Goal: Transaction & Acquisition: Purchase product/service

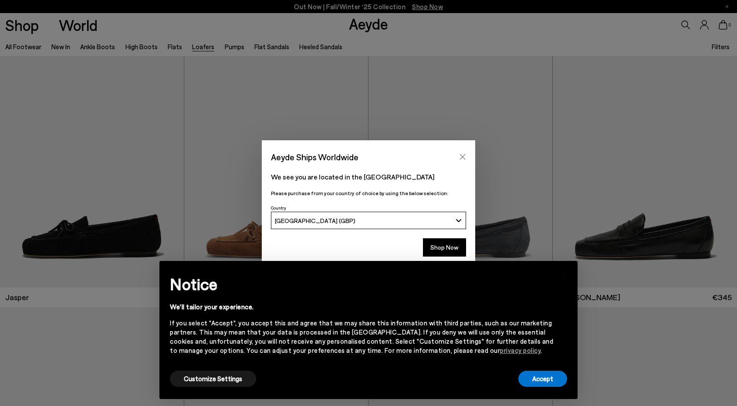
click at [462, 157] on icon "Close" at bounding box center [463, 157] width 6 height 6
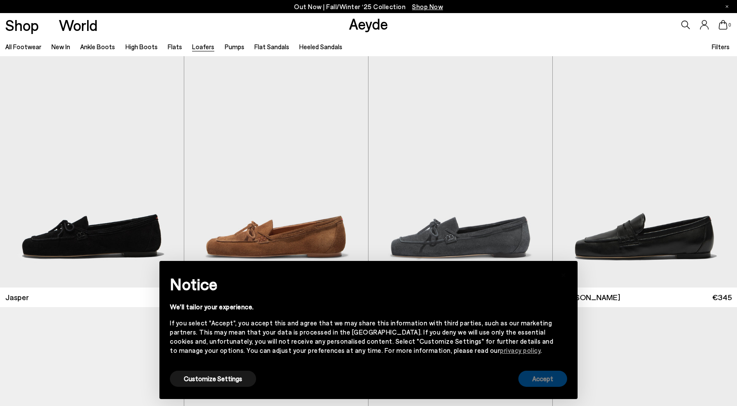
click at [554, 382] on button "Accept" at bounding box center [542, 378] width 49 height 16
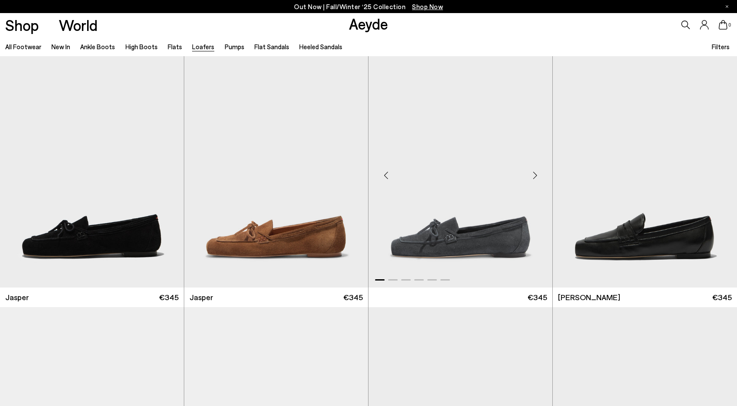
scroll to position [130, 0]
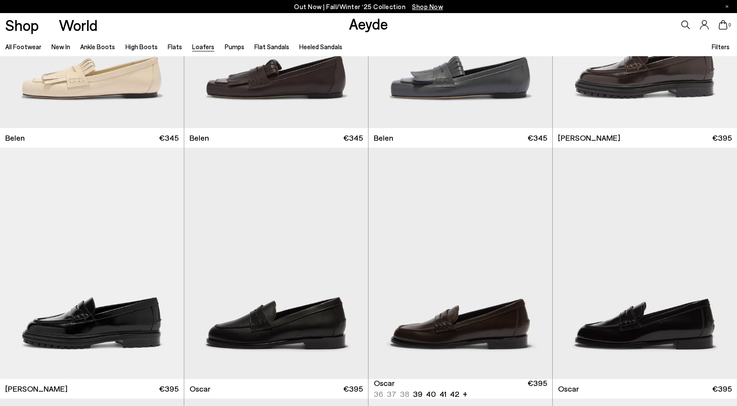
scroll to position [769, 0]
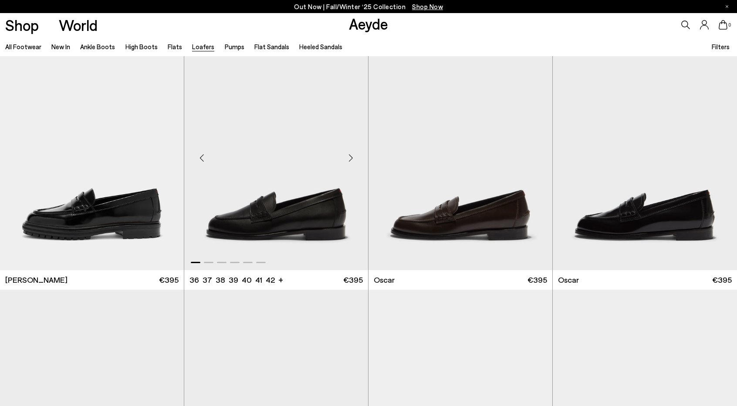
click at [279, 199] on img "1 / 6" at bounding box center [276, 154] width 184 height 231
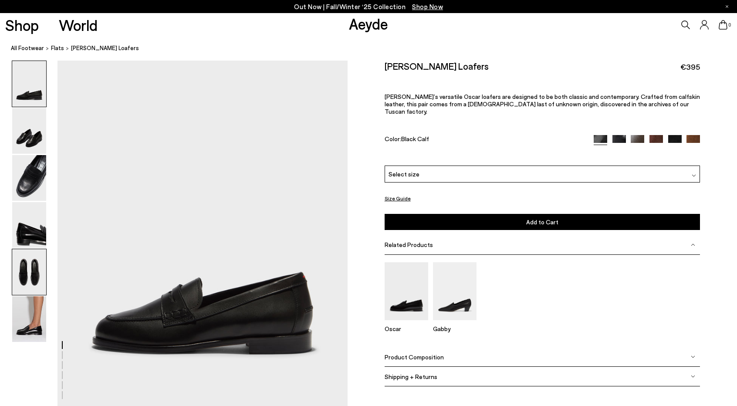
click at [18, 288] on img at bounding box center [29, 272] width 34 height 46
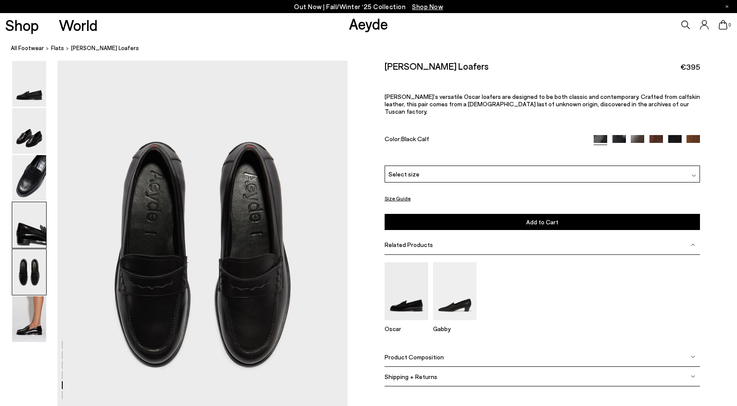
click at [29, 229] on img at bounding box center [29, 225] width 34 height 46
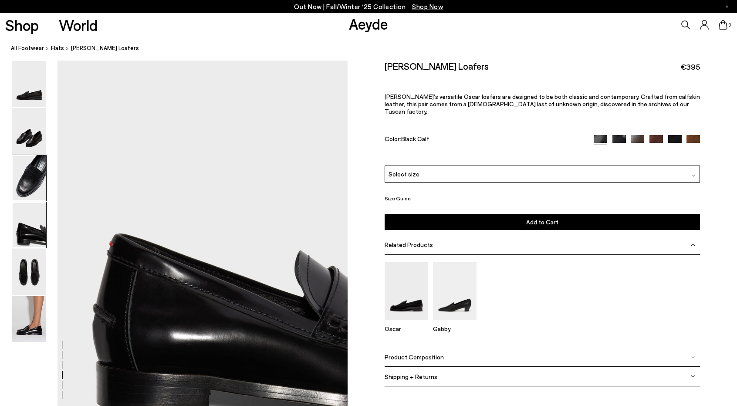
click at [32, 175] on img at bounding box center [29, 178] width 34 height 46
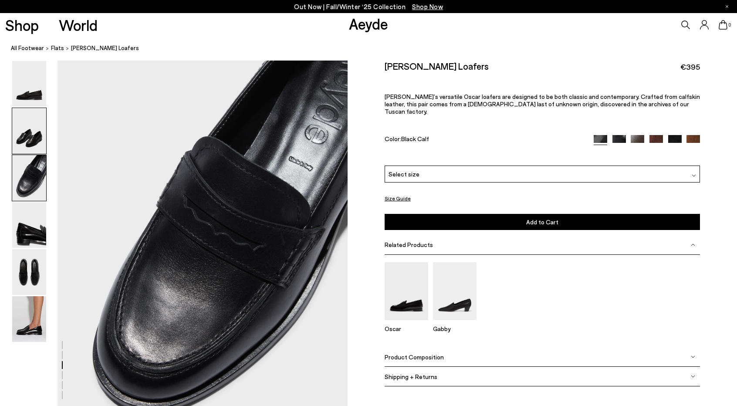
click at [31, 139] on img at bounding box center [29, 131] width 34 height 46
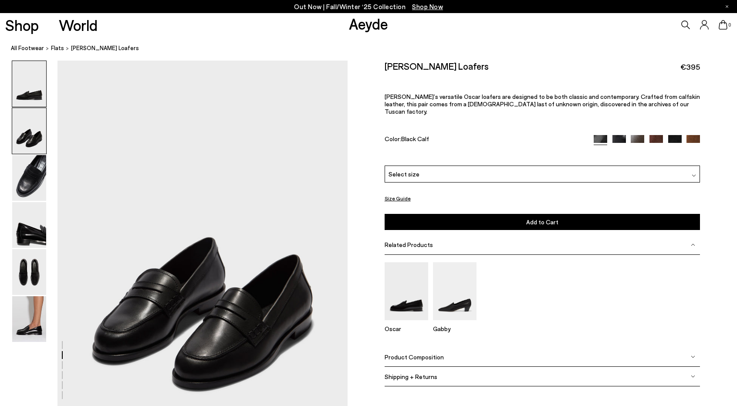
click at [28, 103] on img at bounding box center [29, 84] width 34 height 46
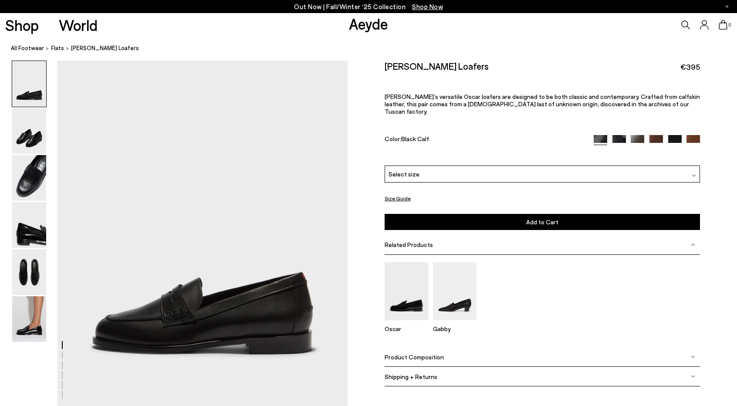
click at [622, 135] on img at bounding box center [618, 141] width 13 height 13
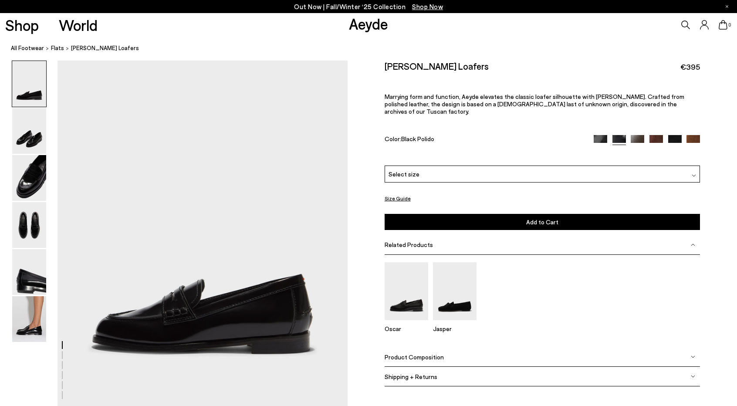
click at [658, 135] on img at bounding box center [655, 141] width 13 height 13
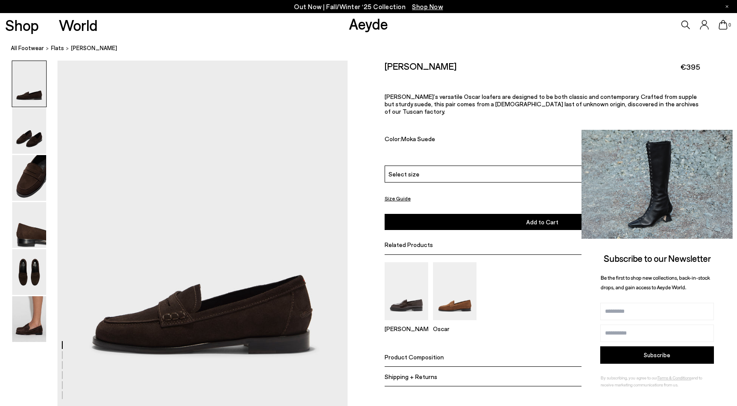
click at [723, 134] on icon at bounding box center [723, 137] width 11 height 11
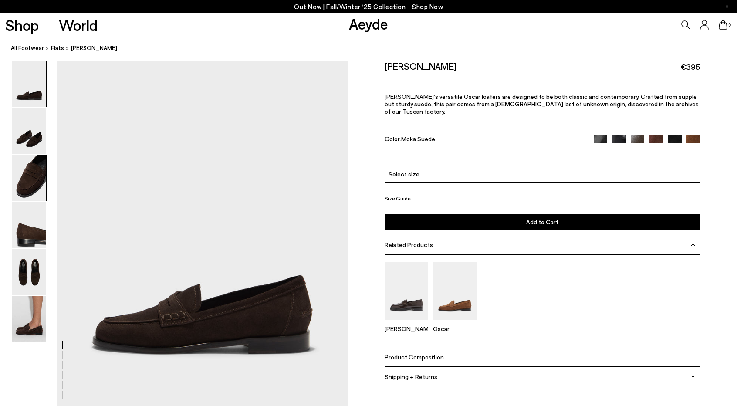
click at [35, 183] on img at bounding box center [29, 178] width 34 height 46
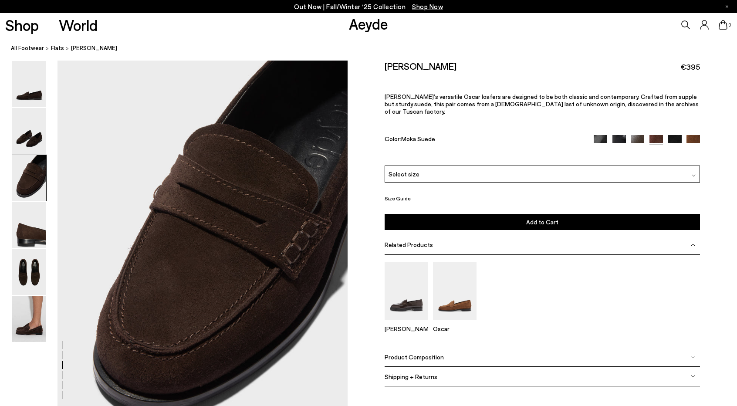
scroll to position [735, 0]
click at [682, 135] on div at bounding box center [646, 140] width 106 height 10
click at [676, 135] on img at bounding box center [674, 141] width 13 height 13
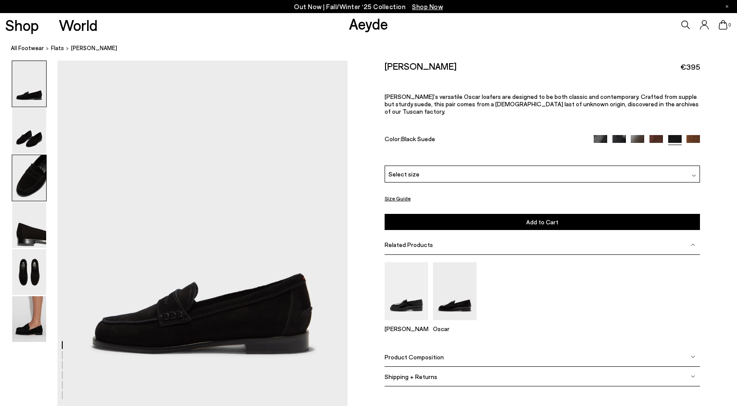
click at [35, 177] on img at bounding box center [29, 178] width 34 height 46
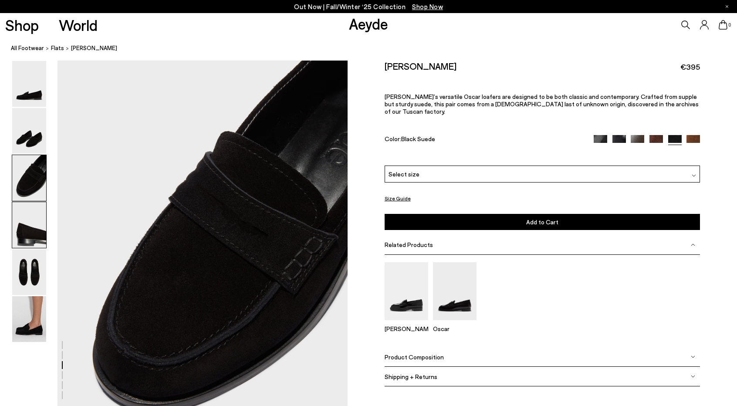
click at [38, 232] on img at bounding box center [29, 225] width 34 height 46
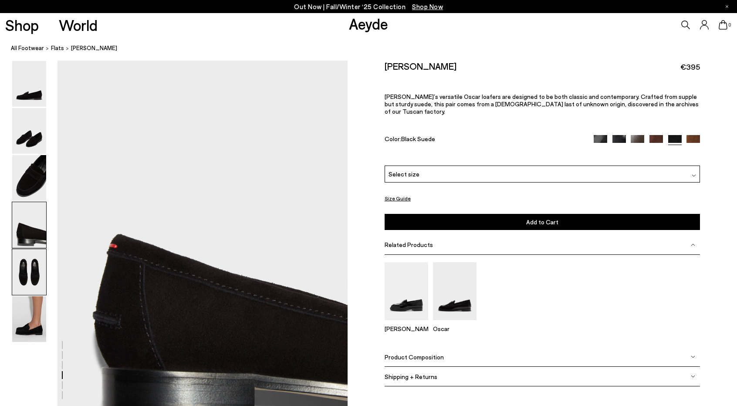
click at [40, 262] on img at bounding box center [29, 272] width 34 height 46
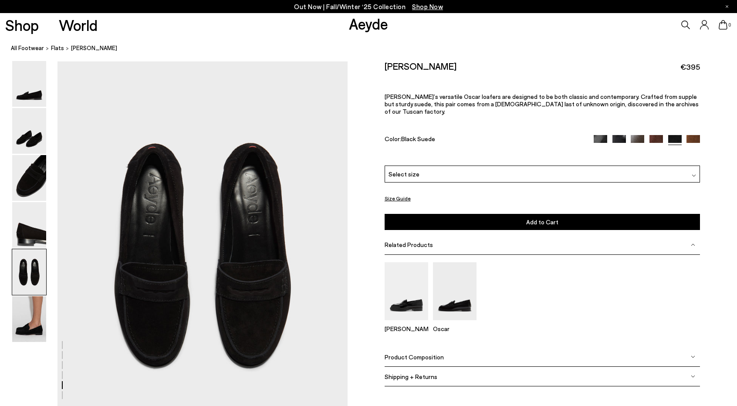
scroll to position [1511, 0]
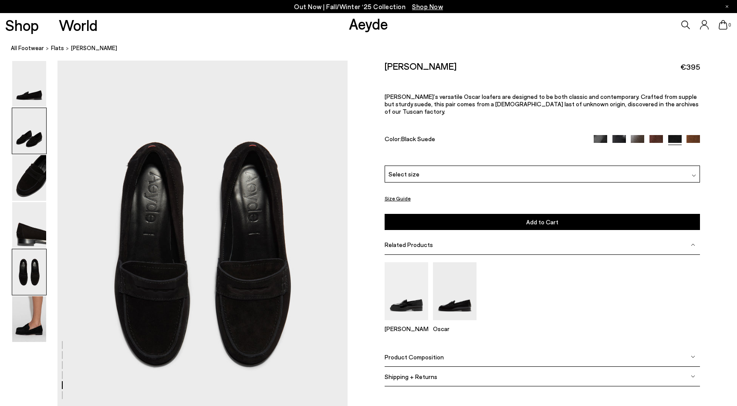
click at [25, 109] on img at bounding box center [29, 131] width 34 height 46
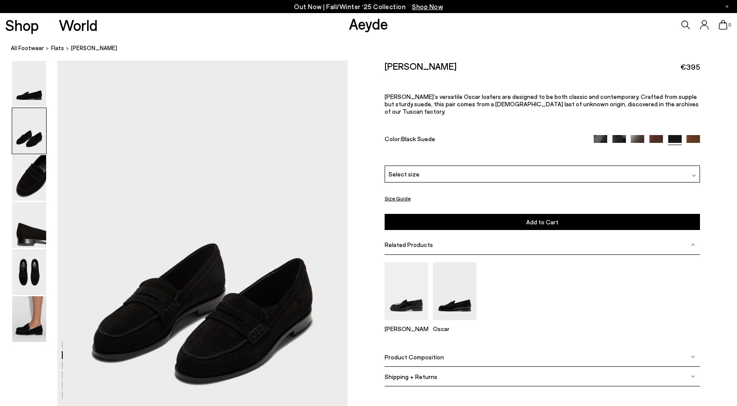
scroll to position [347, 0]
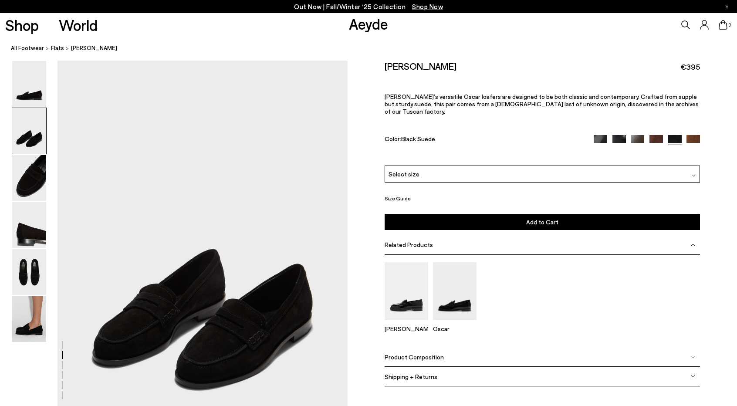
click at [27, 341] on img at bounding box center [29, 319] width 34 height 46
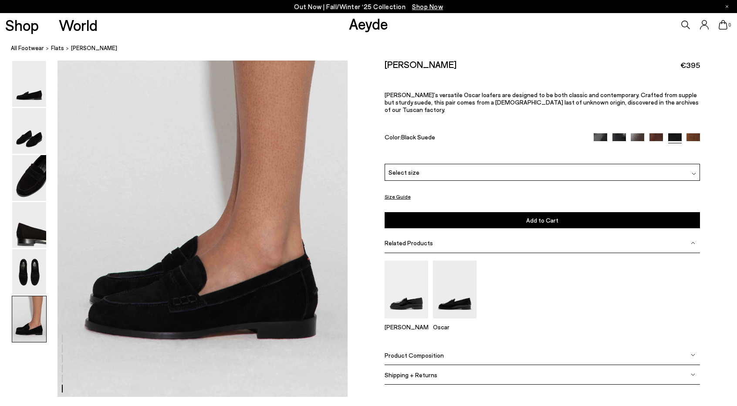
scroll to position [1959, 0]
